Goal: Task Accomplishment & Management: Complete application form

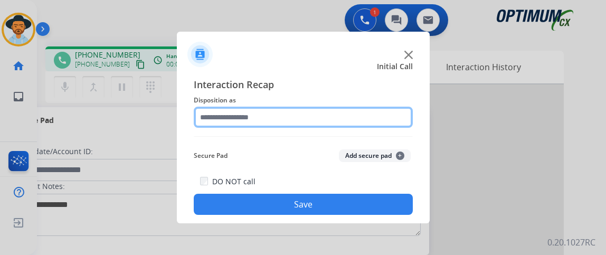
click at [242, 110] on input "text" at bounding box center [303, 117] width 219 height 21
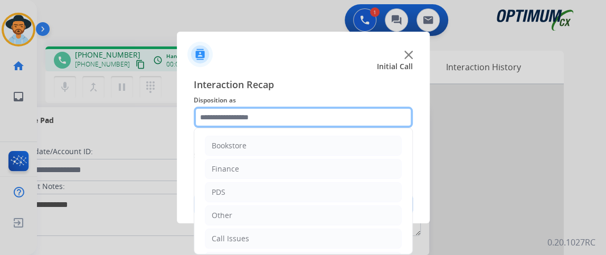
scroll to position [69, 0]
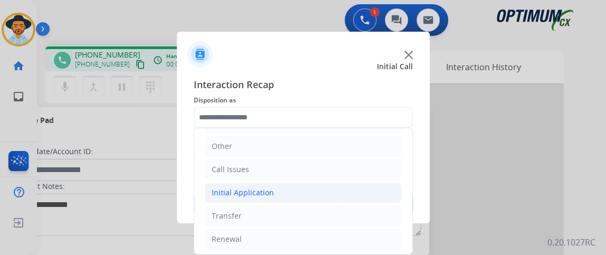
click at [331, 191] on li "Initial Application" at bounding box center [303, 193] width 197 height 20
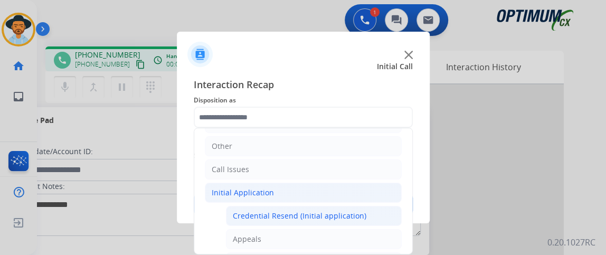
click at [329, 206] on li "Credential Resend (Initial application)" at bounding box center [314, 216] width 176 height 20
type input "**********"
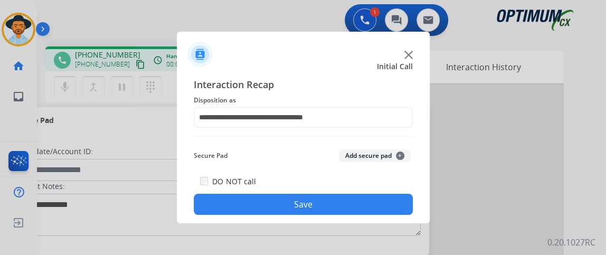
click at [329, 205] on button "Save" at bounding box center [303, 204] width 219 height 21
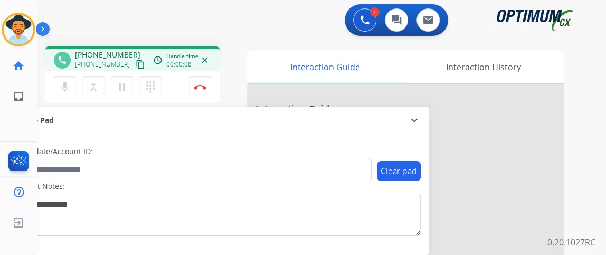
click at [136, 63] on mat-icon "content_copy" at bounding box center [141, 65] width 10 height 10
click at [69, 84] on mat-icon "mic" at bounding box center [65, 87] width 13 height 13
click at [69, 84] on mat-icon "mic_off" at bounding box center [65, 87] width 13 height 13
click at [60, 91] on mat-icon "mic" at bounding box center [65, 87] width 13 height 13
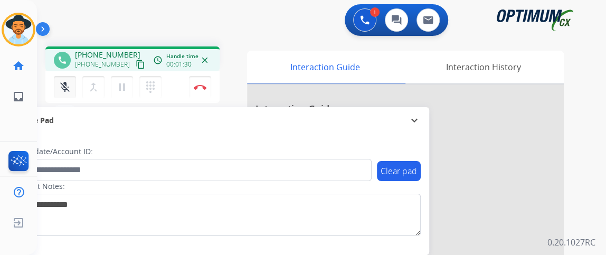
click at [64, 83] on mat-icon "mic_off" at bounding box center [65, 87] width 13 height 13
click at [71, 88] on button "mic Mute" at bounding box center [65, 87] width 22 height 22
click at [72, 80] on button "mic_off Mute" at bounding box center [65, 87] width 22 height 22
click at [200, 81] on button "Disconnect" at bounding box center [200, 87] width 22 height 22
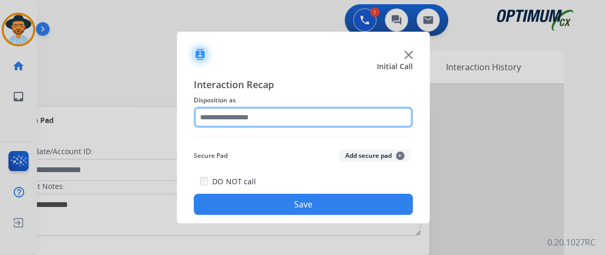
click at [347, 117] on input "text" at bounding box center [303, 117] width 219 height 21
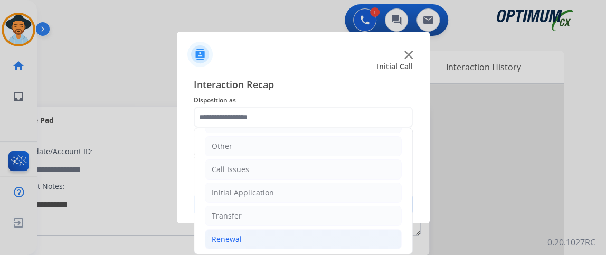
click at [256, 235] on li "Renewal" at bounding box center [303, 239] width 197 height 20
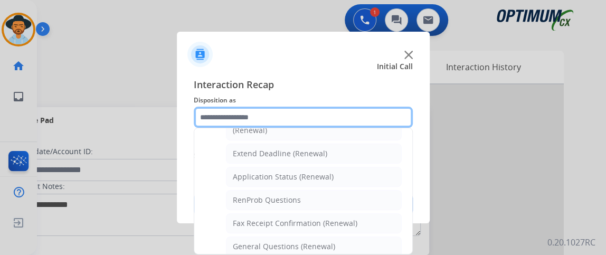
scroll to position [233, 0]
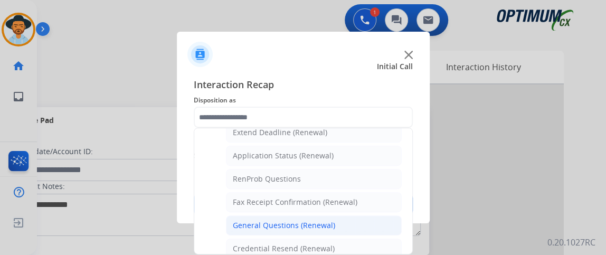
click at [355, 221] on li "General Questions (Renewal)" at bounding box center [314, 225] width 176 height 20
type input "**********"
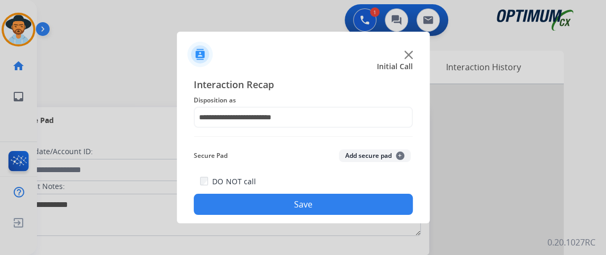
click at [349, 211] on button "Save" at bounding box center [303, 204] width 219 height 21
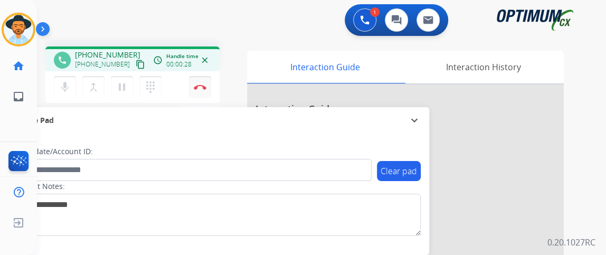
click at [197, 91] on button "Disconnect" at bounding box center [200, 87] width 22 height 22
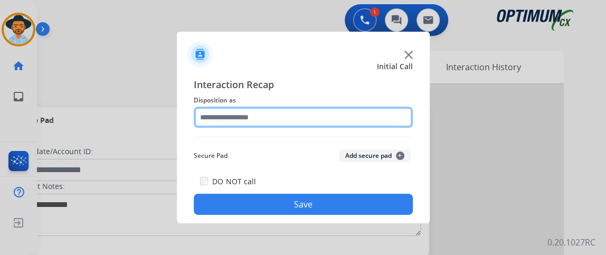
click at [285, 127] on input "text" at bounding box center [303, 117] width 219 height 21
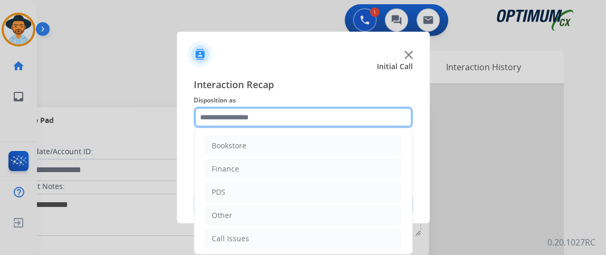
scroll to position [69, 0]
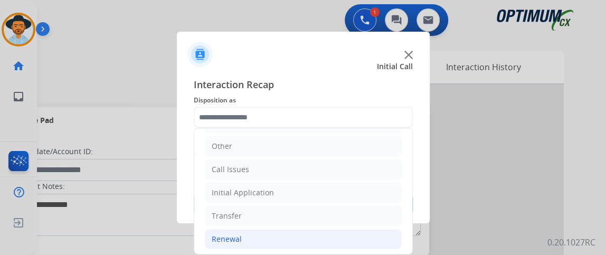
click at [271, 239] on li "Renewal" at bounding box center [303, 239] width 197 height 20
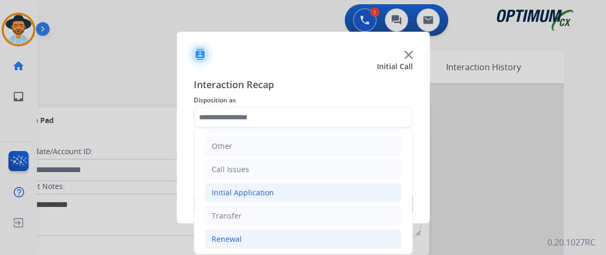
click at [309, 189] on li "Initial Application" at bounding box center [303, 193] width 197 height 20
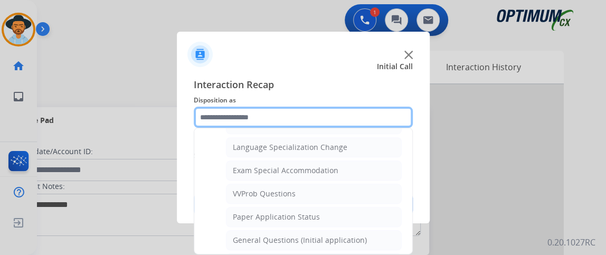
scroll to position [523, 0]
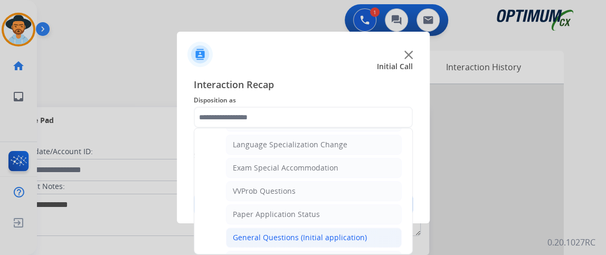
click at [373, 228] on li "General Questions (Initial application)" at bounding box center [314, 238] width 176 height 20
type input "**********"
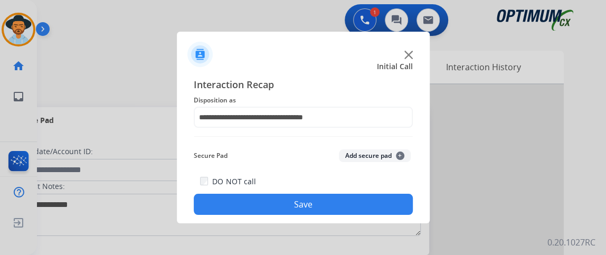
click at [371, 216] on div "**********" at bounding box center [303, 146] width 253 height 155
click at [364, 203] on button "Save" at bounding box center [303, 204] width 219 height 21
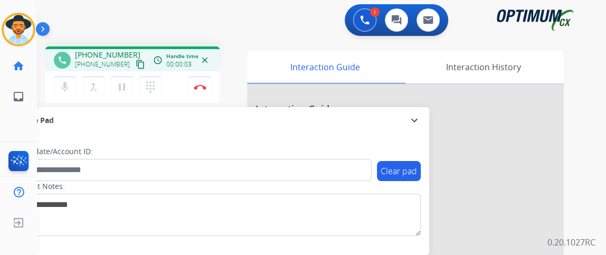
click at [136, 60] on mat-icon "content_copy" at bounding box center [141, 65] width 10 height 10
click at [136, 64] on mat-icon "content_copy" at bounding box center [141, 65] width 10 height 10
click at [61, 82] on mat-icon "mic" at bounding box center [65, 87] width 13 height 13
click at [60, 82] on mat-icon "mic" at bounding box center [65, 87] width 13 height 13
click at [61, 82] on mat-icon "mic_off" at bounding box center [65, 87] width 13 height 13
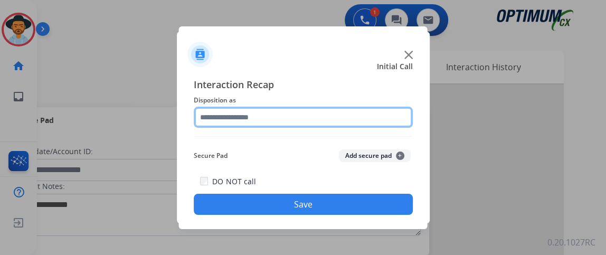
click at [327, 110] on input "text" at bounding box center [303, 117] width 219 height 21
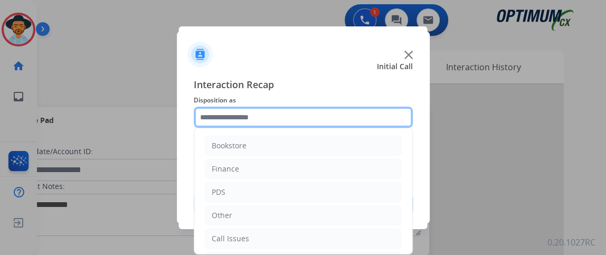
scroll to position [69, 0]
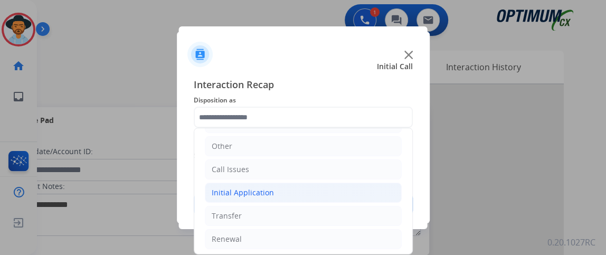
click at [359, 190] on li "Initial Application" at bounding box center [303, 193] width 197 height 20
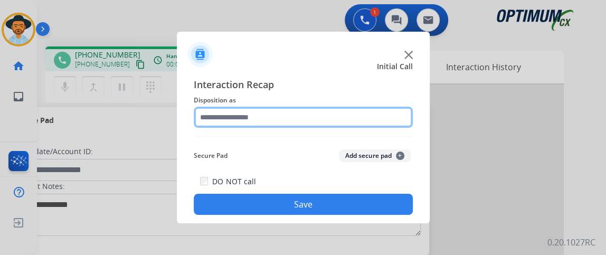
click at [333, 122] on input "text" at bounding box center [303, 117] width 219 height 21
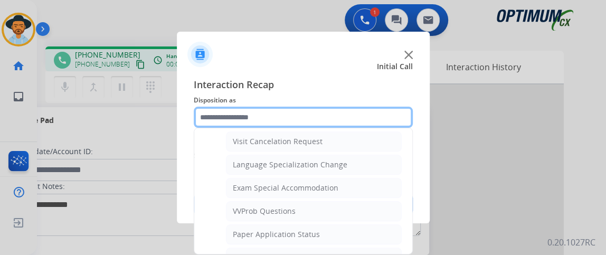
scroll to position [543, 0]
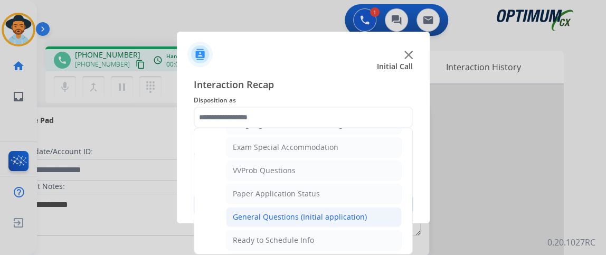
click at [366, 207] on li "General Questions (Initial application)" at bounding box center [314, 217] width 176 height 20
type input "**********"
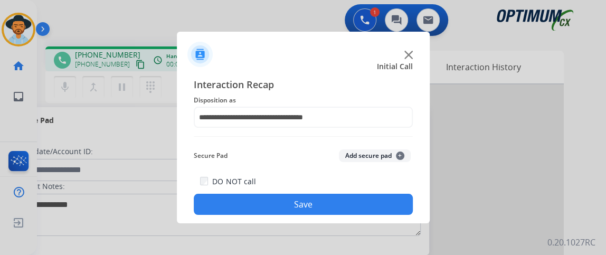
click at [365, 207] on button "Save" at bounding box center [303, 204] width 219 height 21
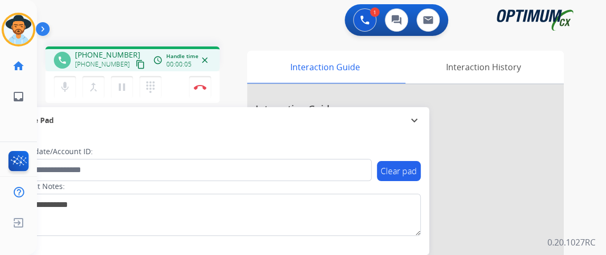
click at [136, 61] on mat-icon "content_copy" at bounding box center [141, 65] width 10 height 10
click at [70, 85] on mat-icon "mic" at bounding box center [65, 87] width 13 height 13
click at [184, 81] on div "mic_off Mute merge_type Bridge pause Hold dialpad Dialpad Disconnect" at bounding box center [132, 87] width 174 height 32
click at [204, 91] on button "Disconnect" at bounding box center [200, 87] width 22 height 22
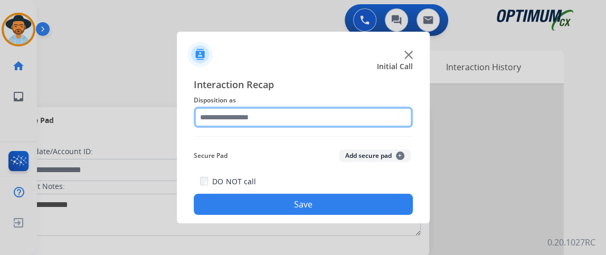
click at [273, 124] on input "text" at bounding box center [303, 117] width 219 height 21
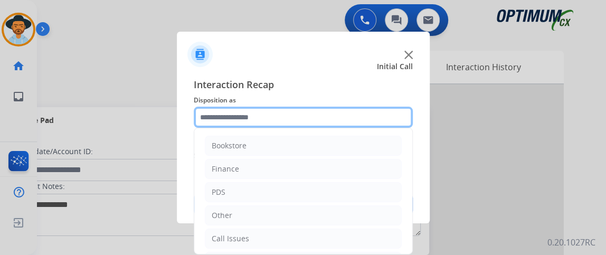
scroll to position [69, 0]
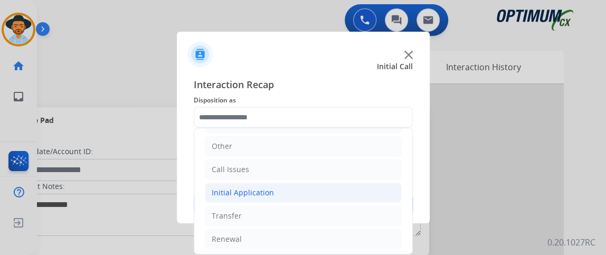
click at [336, 192] on li "Initial Application" at bounding box center [303, 193] width 197 height 20
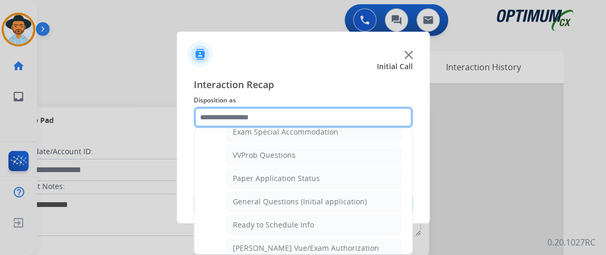
scroll to position [559, 0]
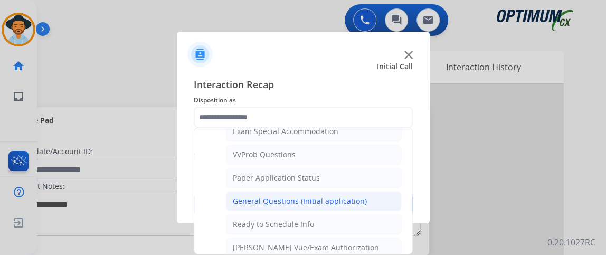
click at [377, 193] on li "General Questions (Initial application)" at bounding box center [314, 201] width 176 height 20
type input "**********"
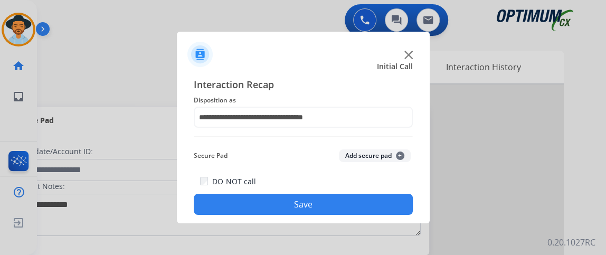
click at [377, 203] on button "Save" at bounding box center [303, 204] width 219 height 21
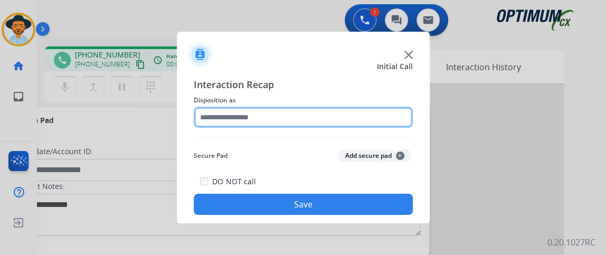
click at [265, 109] on input "text" at bounding box center [303, 117] width 219 height 21
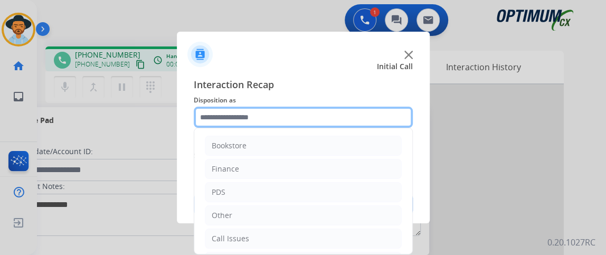
scroll to position [69, 0]
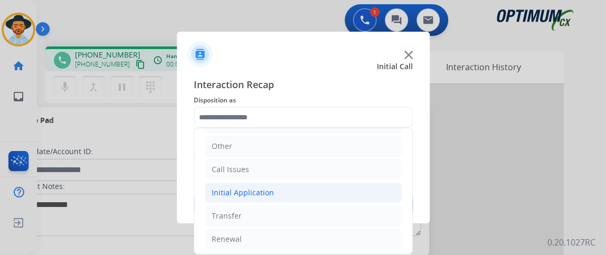
click at [319, 183] on li "Initial Application" at bounding box center [303, 193] width 197 height 20
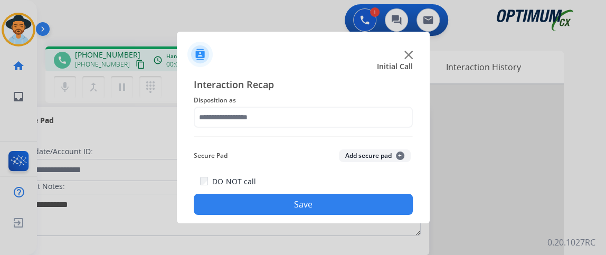
click at [316, 205] on button "Save" at bounding box center [303, 204] width 219 height 21
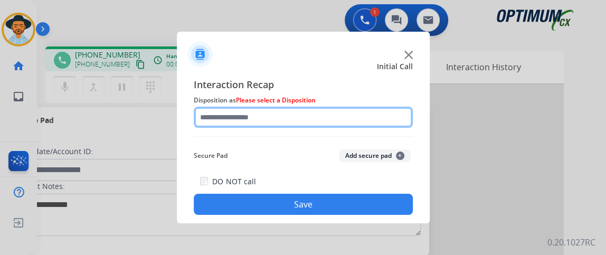
click at [295, 117] on input "text" at bounding box center [303, 117] width 219 height 21
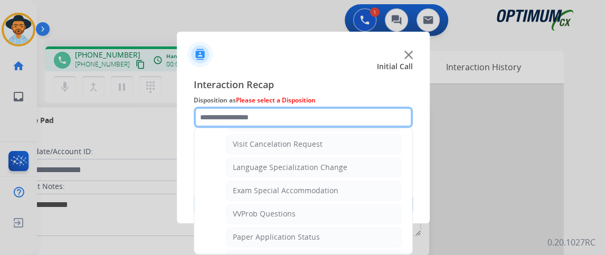
scroll to position [523, 0]
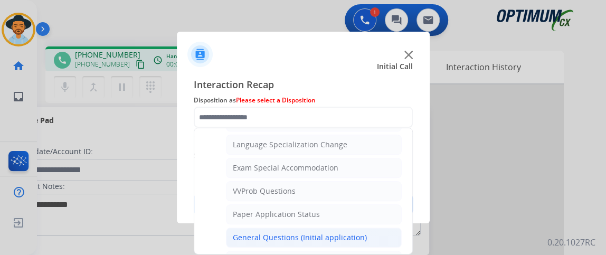
click at [358, 232] on div "General Questions (Initial application)" at bounding box center [300, 237] width 134 height 11
type input "**********"
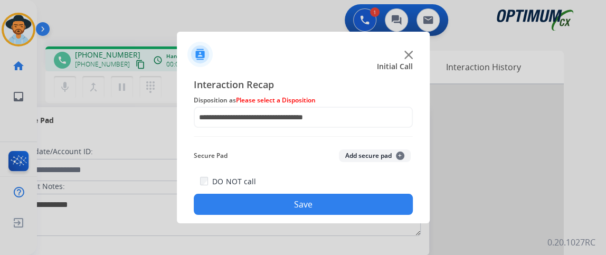
click at [353, 218] on div "**********" at bounding box center [303, 146] width 253 height 155
click at [345, 204] on button "Save" at bounding box center [303, 204] width 219 height 21
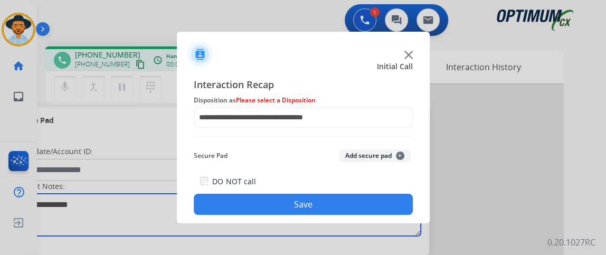
click at [345, 204] on textarea at bounding box center [217, 215] width 408 height 42
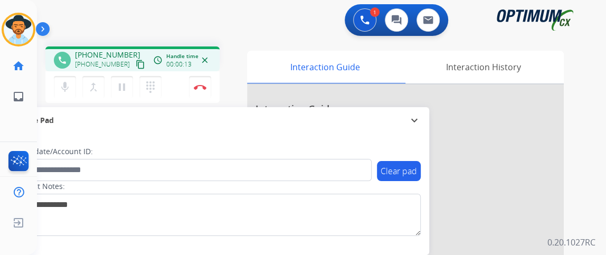
click at [136, 67] on mat-icon "content_copy" at bounding box center [141, 65] width 10 height 10
click at [136, 60] on mat-icon "content_copy" at bounding box center [141, 65] width 10 height 10
click at [60, 84] on mat-icon "mic" at bounding box center [65, 87] width 13 height 13
click at [62, 79] on button "mic_off Mute" at bounding box center [65, 87] width 22 height 22
click at [64, 79] on button "mic_off Mute" at bounding box center [65, 87] width 22 height 22
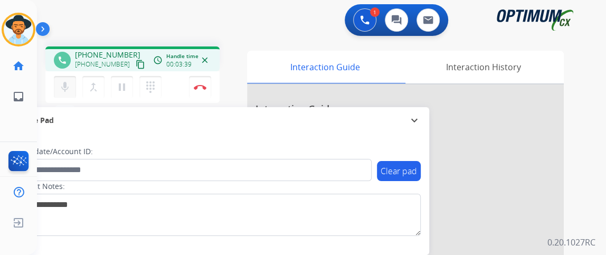
click at [61, 81] on mat-icon "mic" at bounding box center [65, 87] width 13 height 13
click at [62, 82] on mat-icon "mic_off" at bounding box center [65, 87] width 13 height 13
click at [205, 92] on button "Disconnect" at bounding box center [200, 87] width 22 height 22
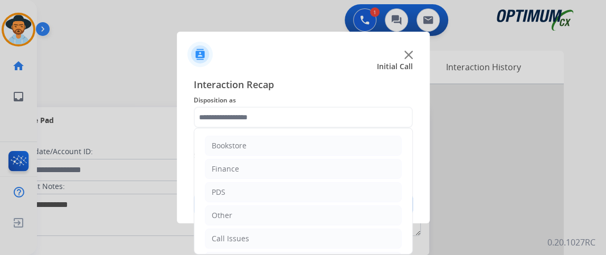
click at [298, 121] on input "text" at bounding box center [303, 117] width 219 height 21
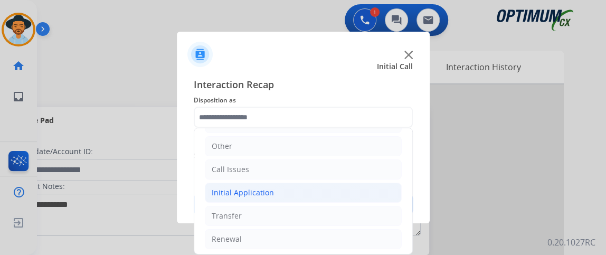
click at [336, 190] on li "Initial Application" at bounding box center [303, 193] width 197 height 20
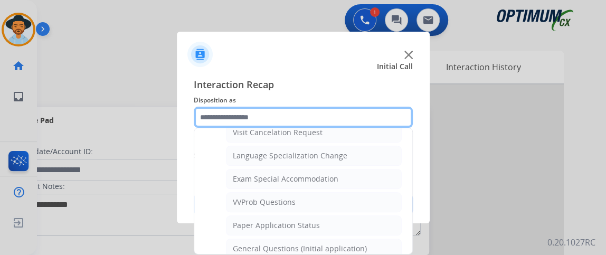
scroll to position [518, 0]
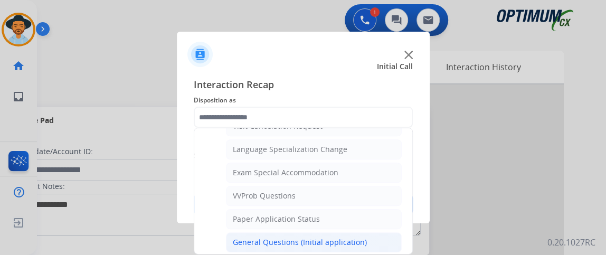
click at [393, 232] on li "General Questions (Initial application)" at bounding box center [314, 242] width 176 height 20
type input "**********"
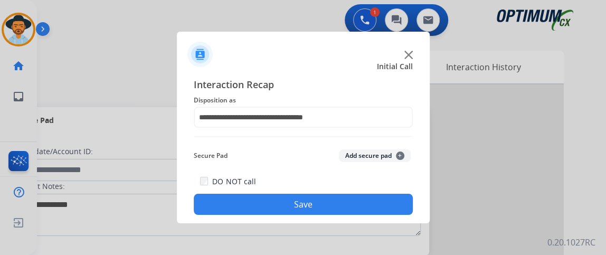
click at [388, 210] on button "Save" at bounding box center [303, 204] width 219 height 21
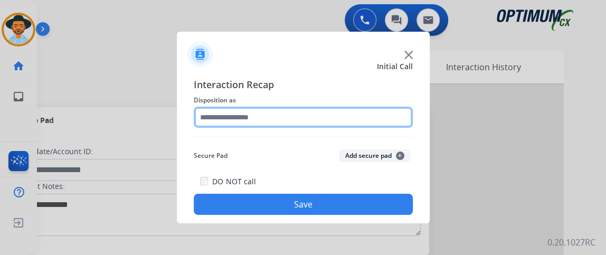
click at [313, 123] on input "text" at bounding box center [303, 117] width 219 height 21
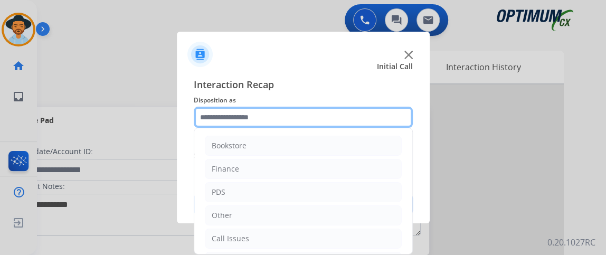
scroll to position [69, 0]
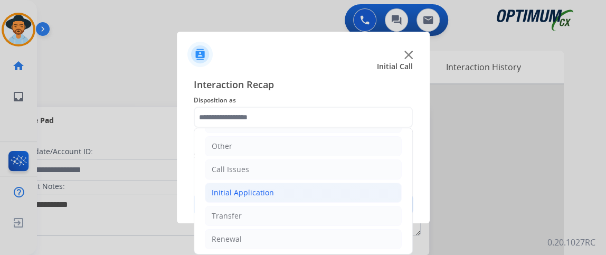
click at [353, 190] on li "Initial Application" at bounding box center [303, 193] width 197 height 20
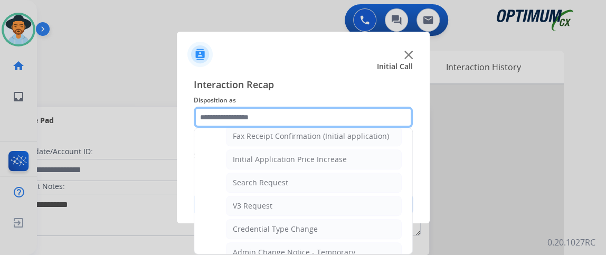
scroll to position [400, 0]
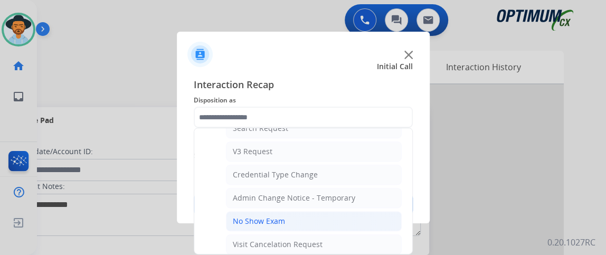
click at [380, 211] on li "No Show Exam" at bounding box center [314, 221] width 176 height 20
type input "**********"
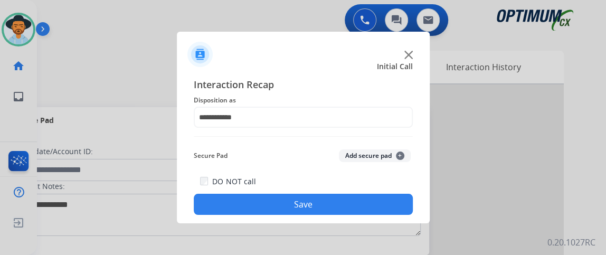
click at [379, 200] on button "Save" at bounding box center [303, 204] width 219 height 21
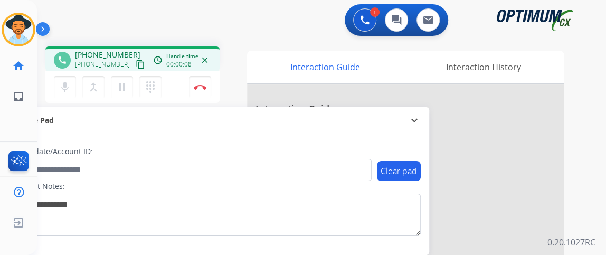
click at [136, 62] on mat-icon "content_copy" at bounding box center [141, 65] width 10 height 10
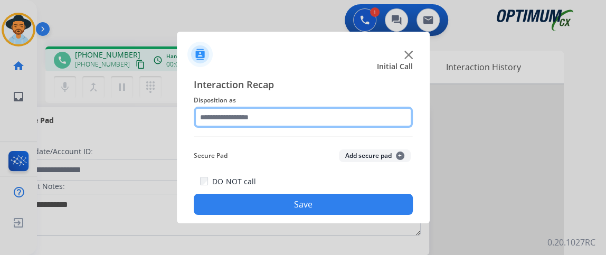
click at [335, 116] on input "text" at bounding box center [303, 117] width 219 height 21
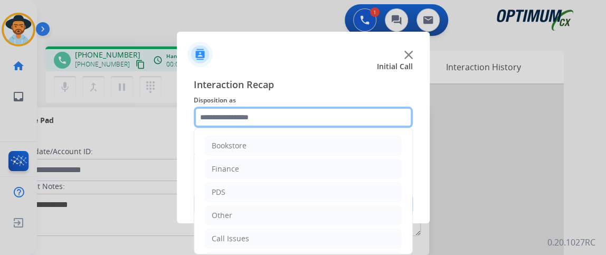
scroll to position [69, 0]
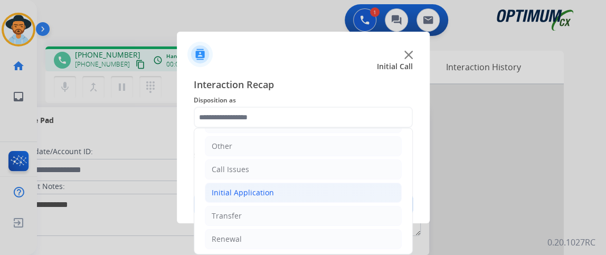
click at [366, 184] on li "Initial Application" at bounding box center [303, 193] width 197 height 20
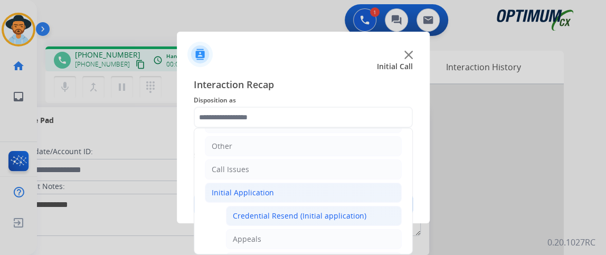
click at [362, 213] on li "Credential Resend (Initial application)" at bounding box center [314, 216] width 176 height 20
type input "**********"
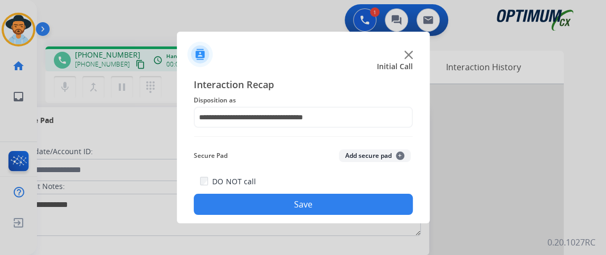
click at [362, 212] on button "Save" at bounding box center [303, 204] width 219 height 21
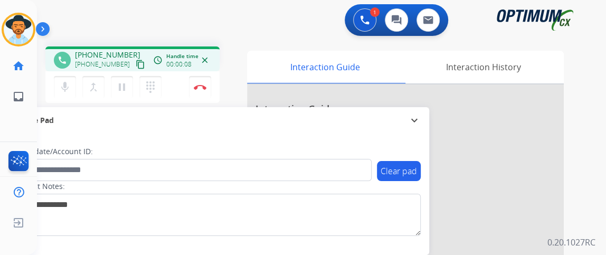
click at [136, 65] on mat-icon "content_copy" at bounding box center [141, 65] width 10 height 10
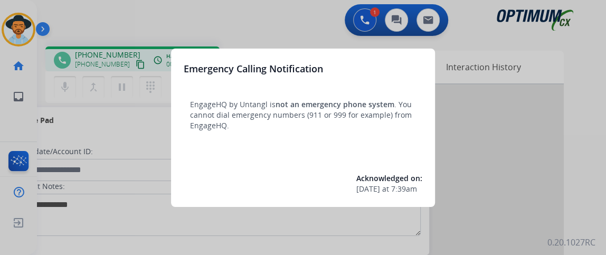
click at [108, 166] on div at bounding box center [303, 127] width 606 height 255
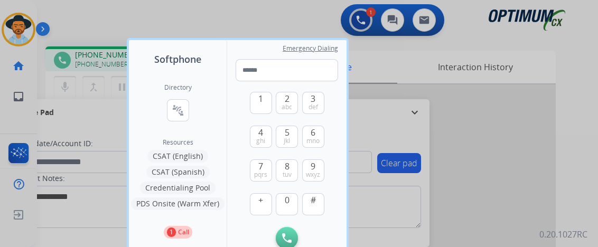
click at [82, 172] on div at bounding box center [299, 123] width 598 height 247
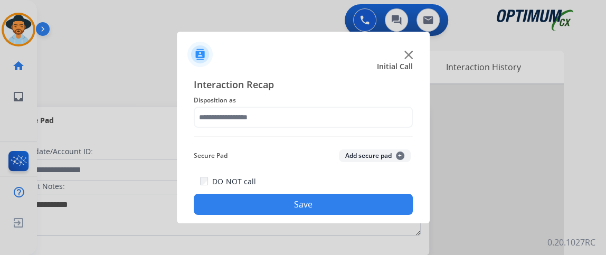
click at [265, 105] on span "Disposition as" at bounding box center [303, 100] width 219 height 13
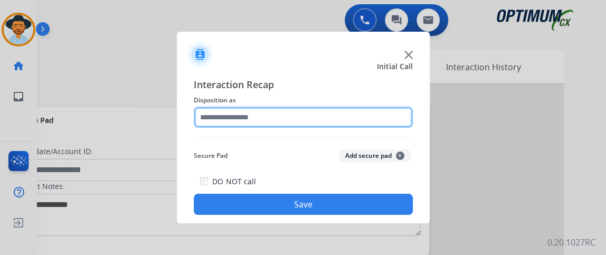
click at [269, 111] on input "text" at bounding box center [303, 117] width 219 height 21
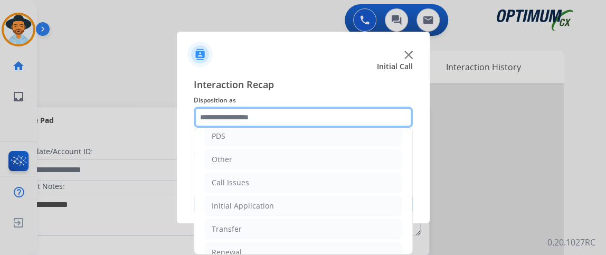
scroll to position [68, 0]
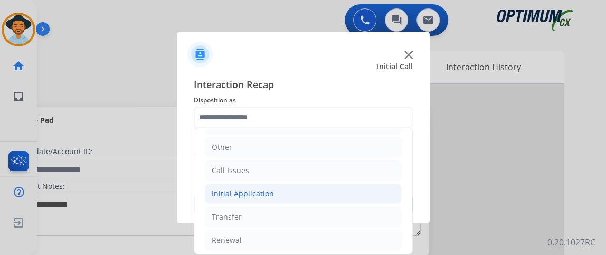
click at [375, 184] on li "Initial Application" at bounding box center [303, 194] width 197 height 20
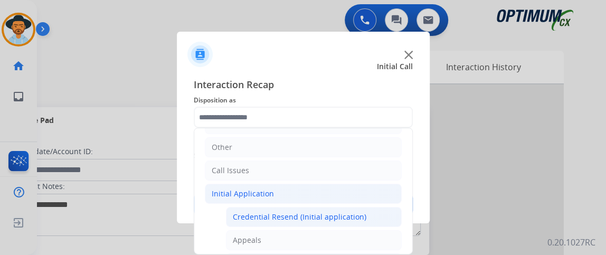
click at [360, 207] on li "Credential Resend (Initial application)" at bounding box center [314, 217] width 176 height 20
type input "**********"
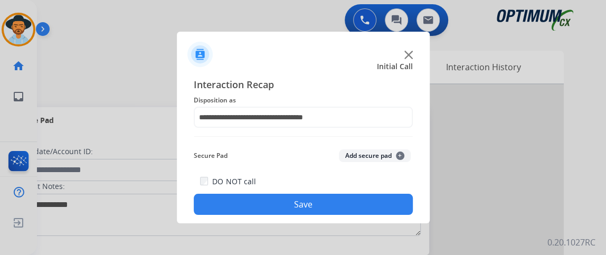
click at [360, 206] on button "Save" at bounding box center [303, 204] width 219 height 21
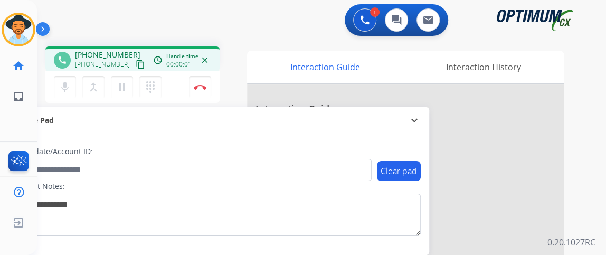
click at [136, 61] on mat-icon "content_copy" at bounding box center [141, 65] width 10 height 10
click at [136, 63] on mat-icon "content_copy" at bounding box center [141, 65] width 10 height 10
click at [200, 86] on img at bounding box center [200, 86] width 13 height 5
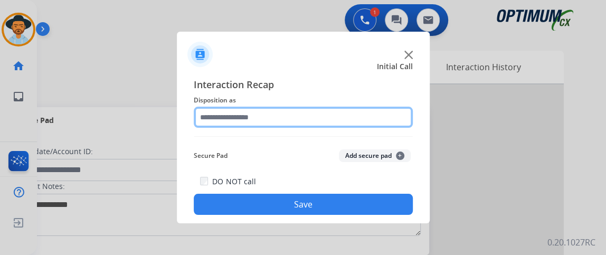
click at [289, 118] on input "text" at bounding box center [303, 117] width 219 height 21
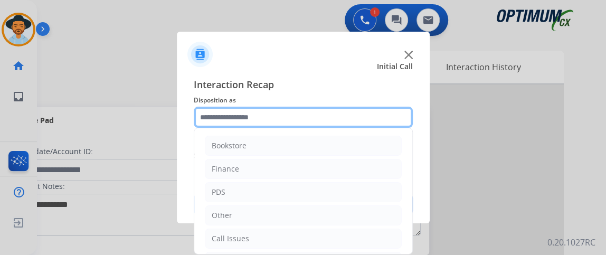
scroll to position [69, 0]
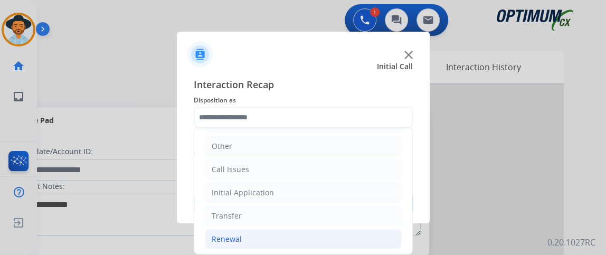
click at [347, 229] on li "Renewal" at bounding box center [303, 239] width 197 height 20
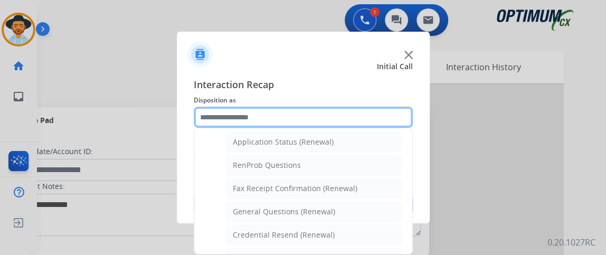
scroll to position [248, 0]
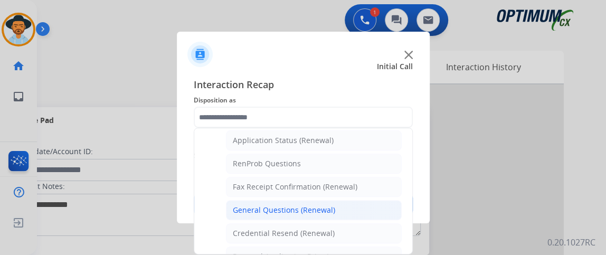
click at [382, 203] on li "General Questions (Renewal)" at bounding box center [314, 210] width 176 height 20
type input "**********"
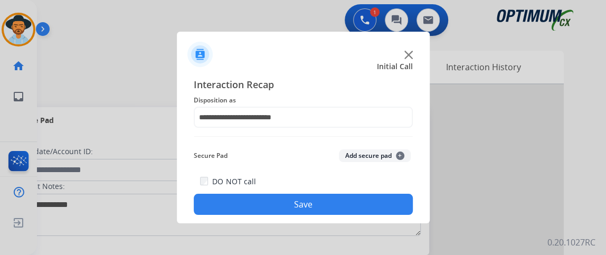
click at [382, 203] on button "Save" at bounding box center [303, 204] width 219 height 21
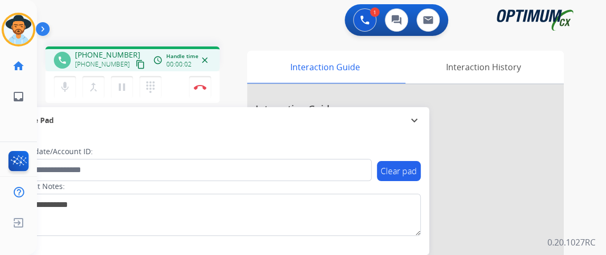
click at [136, 67] on mat-icon "content_copy" at bounding box center [141, 65] width 10 height 10
click at [67, 89] on mat-icon "mic" at bounding box center [65, 87] width 13 height 13
click at [69, 87] on mat-icon "mic_off" at bounding box center [65, 87] width 13 height 13
click at [59, 84] on mat-icon "mic" at bounding box center [65, 87] width 13 height 13
click at [62, 91] on mat-icon "mic_off" at bounding box center [65, 87] width 13 height 13
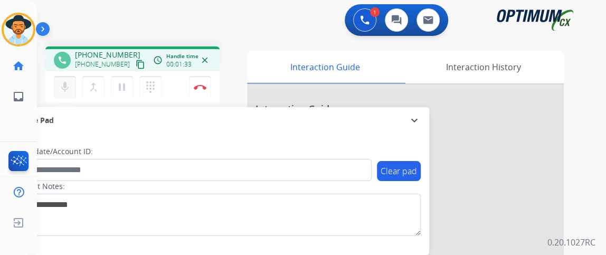
click at [68, 90] on mat-icon "mic" at bounding box center [65, 87] width 13 height 13
click at [69, 90] on mat-icon "mic" at bounding box center [65, 87] width 13 height 13
click at [70, 90] on mat-icon "mic_off" at bounding box center [65, 87] width 13 height 13
click at [70, 90] on mat-icon "mic" at bounding box center [65, 87] width 13 height 13
click at [70, 90] on mat-icon "mic_off" at bounding box center [65, 87] width 13 height 13
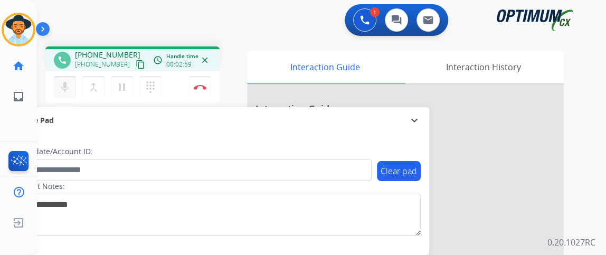
click at [69, 81] on mat-icon "mic" at bounding box center [65, 87] width 13 height 13
click at [70, 81] on mat-icon "mic_off" at bounding box center [65, 87] width 13 height 13
click at [70, 81] on mat-icon "mic" at bounding box center [65, 87] width 13 height 13
click at [70, 81] on mat-icon "mic_off" at bounding box center [65, 87] width 13 height 13
click at [70, 81] on mat-icon "mic" at bounding box center [65, 87] width 13 height 13
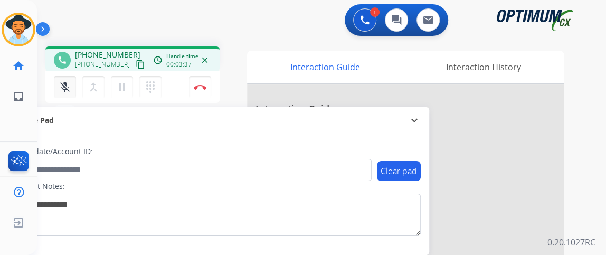
click at [70, 81] on mat-icon "mic_off" at bounding box center [65, 87] width 13 height 13
click at [69, 81] on mat-icon "mic" at bounding box center [65, 87] width 13 height 13
click at [205, 76] on button "Disconnect" at bounding box center [200, 87] width 22 height 22
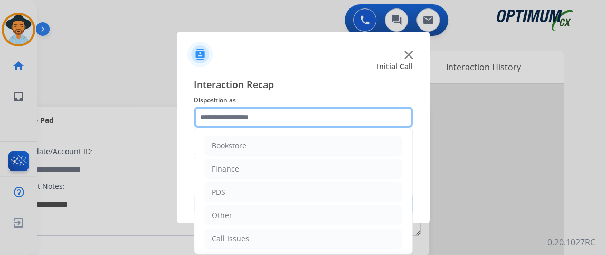
click at [335, 127] on input "text" at bounding box center [303, 117] width 219 height 21
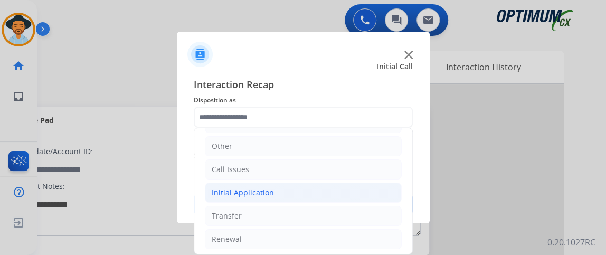
click at [347, 195] on li "Initial Application" at bounding box center [303, 193] width 197 height 20
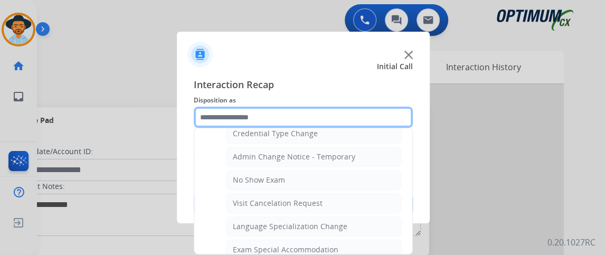
scroll to position [577, 0]
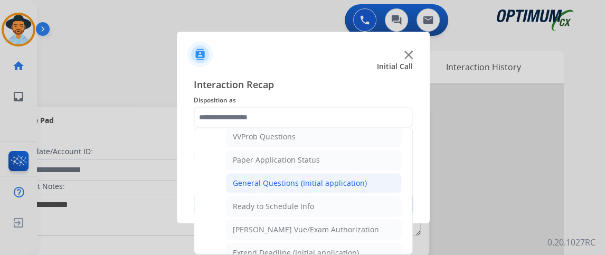
click at [367, 180] on li "General Questions (Initial application)" at bounding box center [314, 183] width 176 height 20
type input "**********"
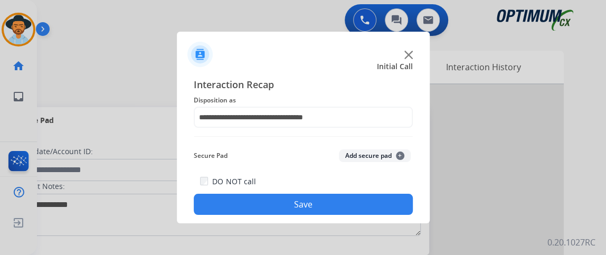
click at [365, 201] on button "Save" at bounding box center [303, 204] width 219 height 21
